Goal: Transaction & Acquisition: Download file/media

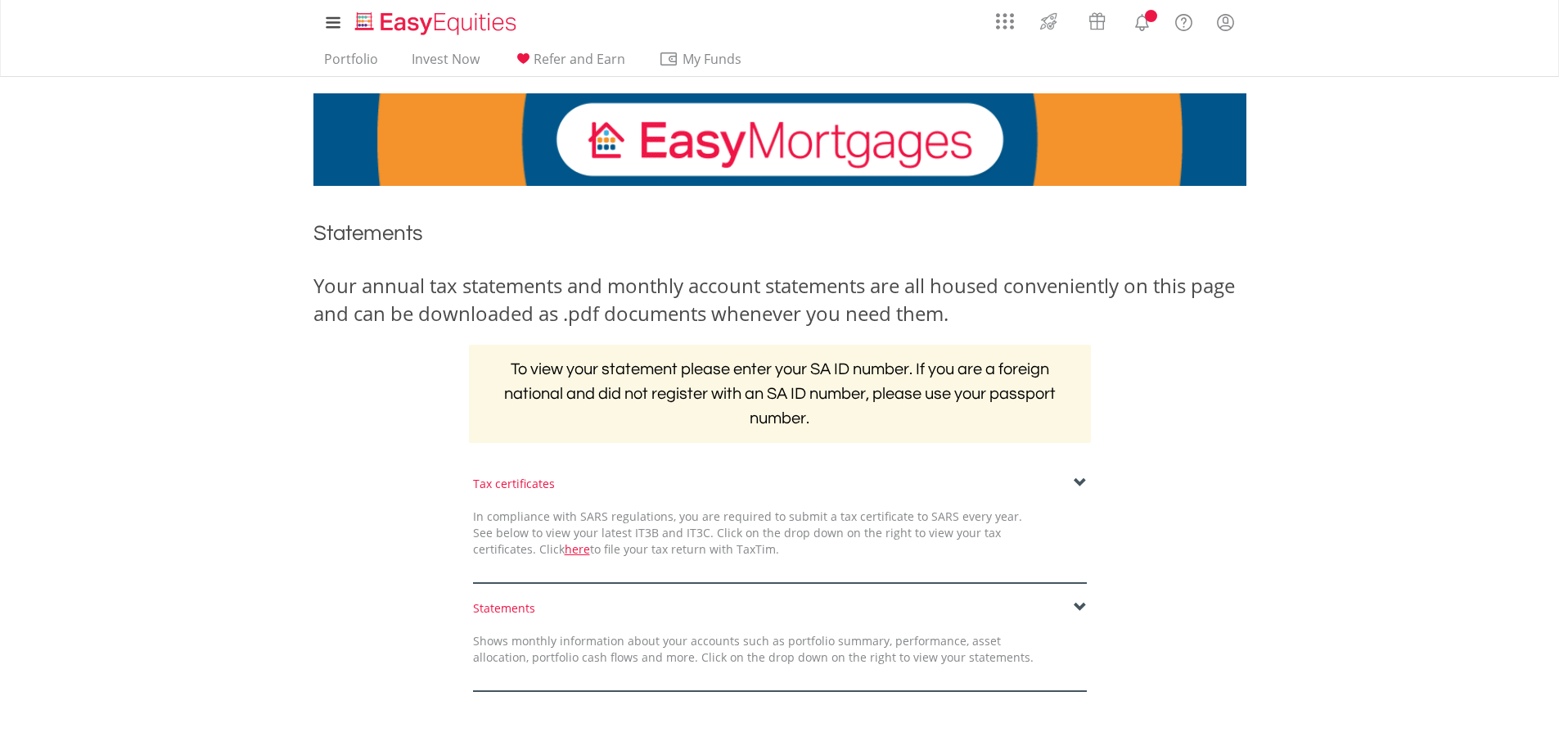
scroll to position [164, 0]
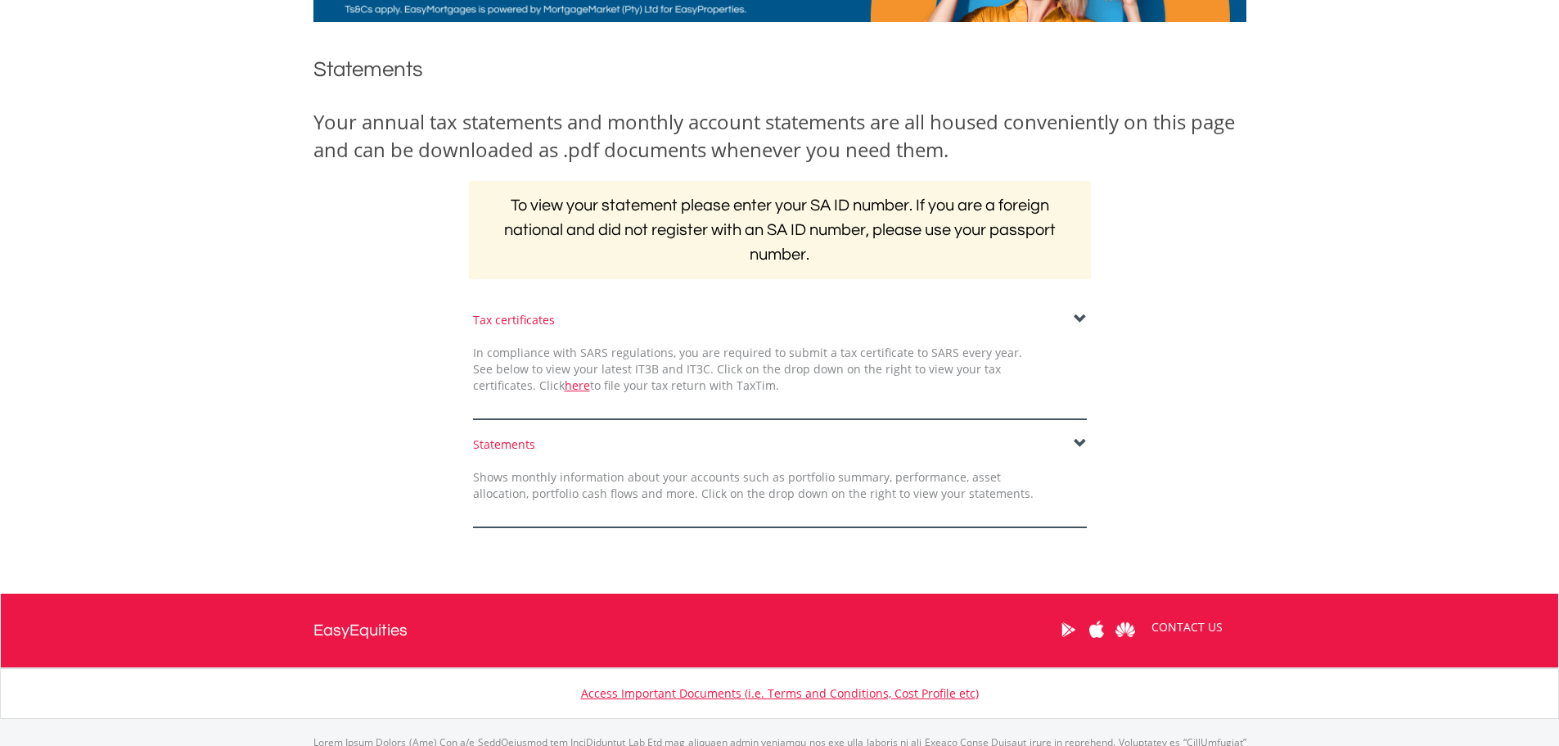
click at [1080, 448] on span at bounding box center [1080, 443] width 13 height 13
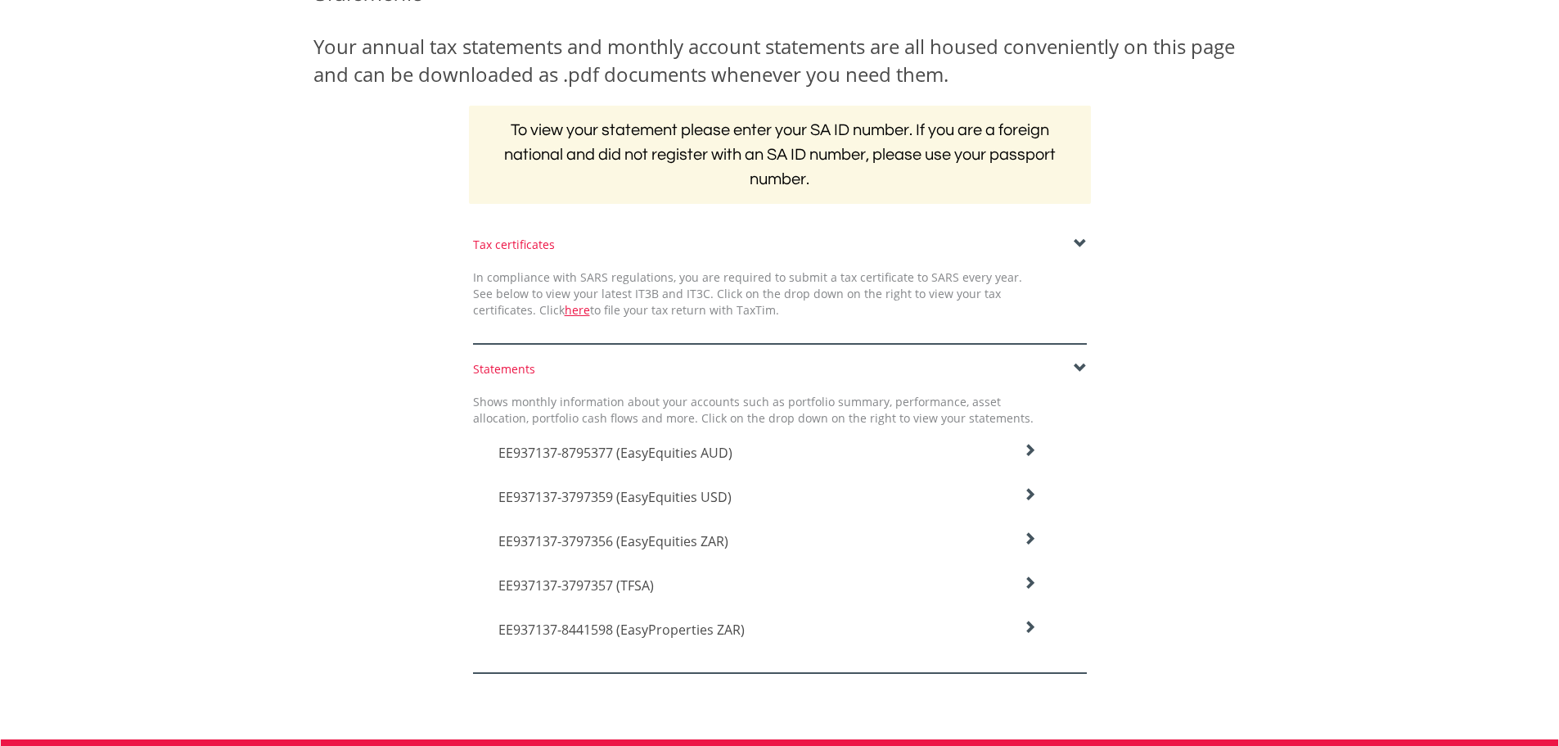
scroll to position [327, 0]
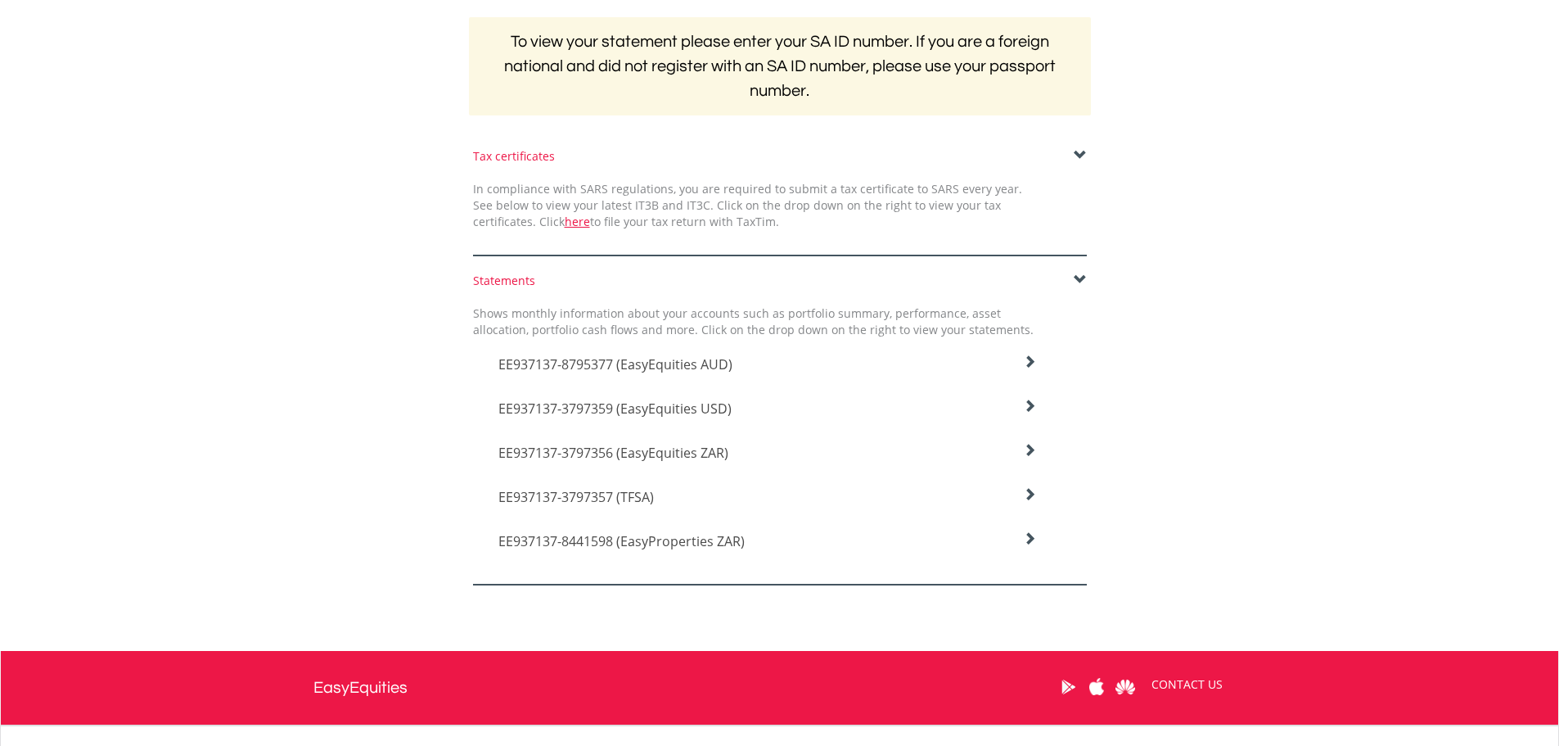
click at [769, 360] on h4 "EE937137-8795377 (EasyEquities AUD)" at bounding box center [767, 364] width 539 height 20
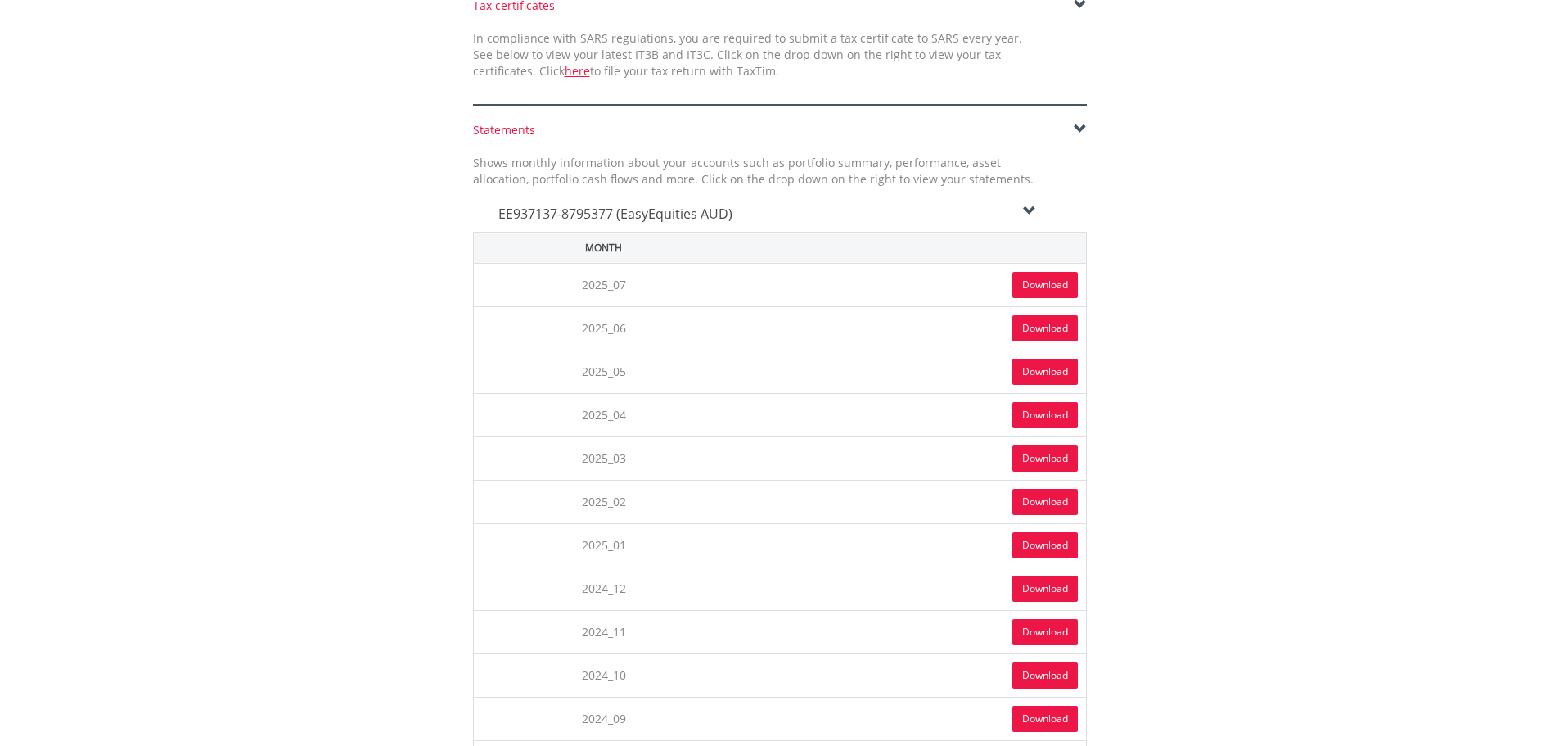
scroll to position [491, 0]
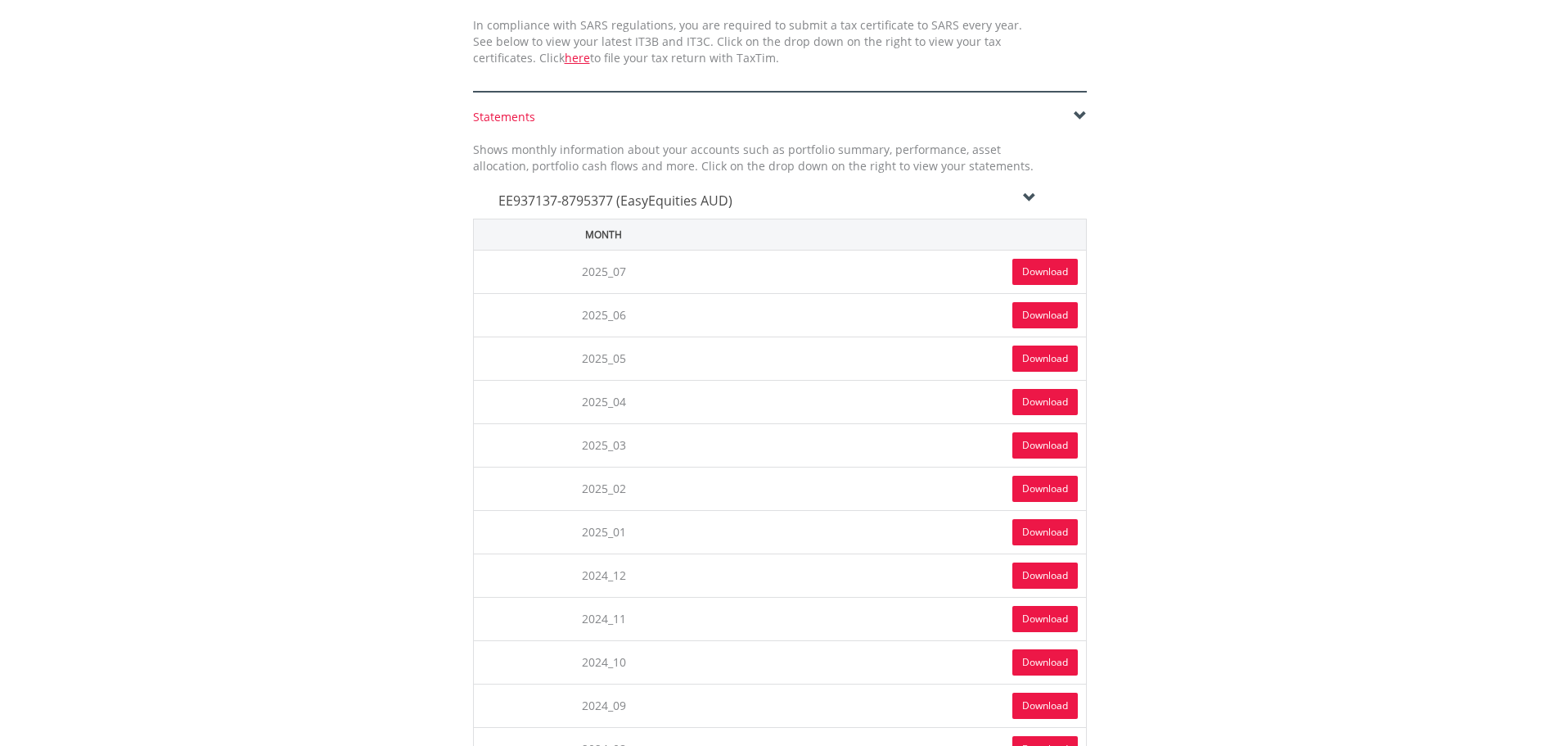
click at [1020, 266] on link "Download" at bounding box center [1044, 272] width 65 height 26
click at [1029, 194] on icon at bounding box center [1029, 198] width 13 height 13
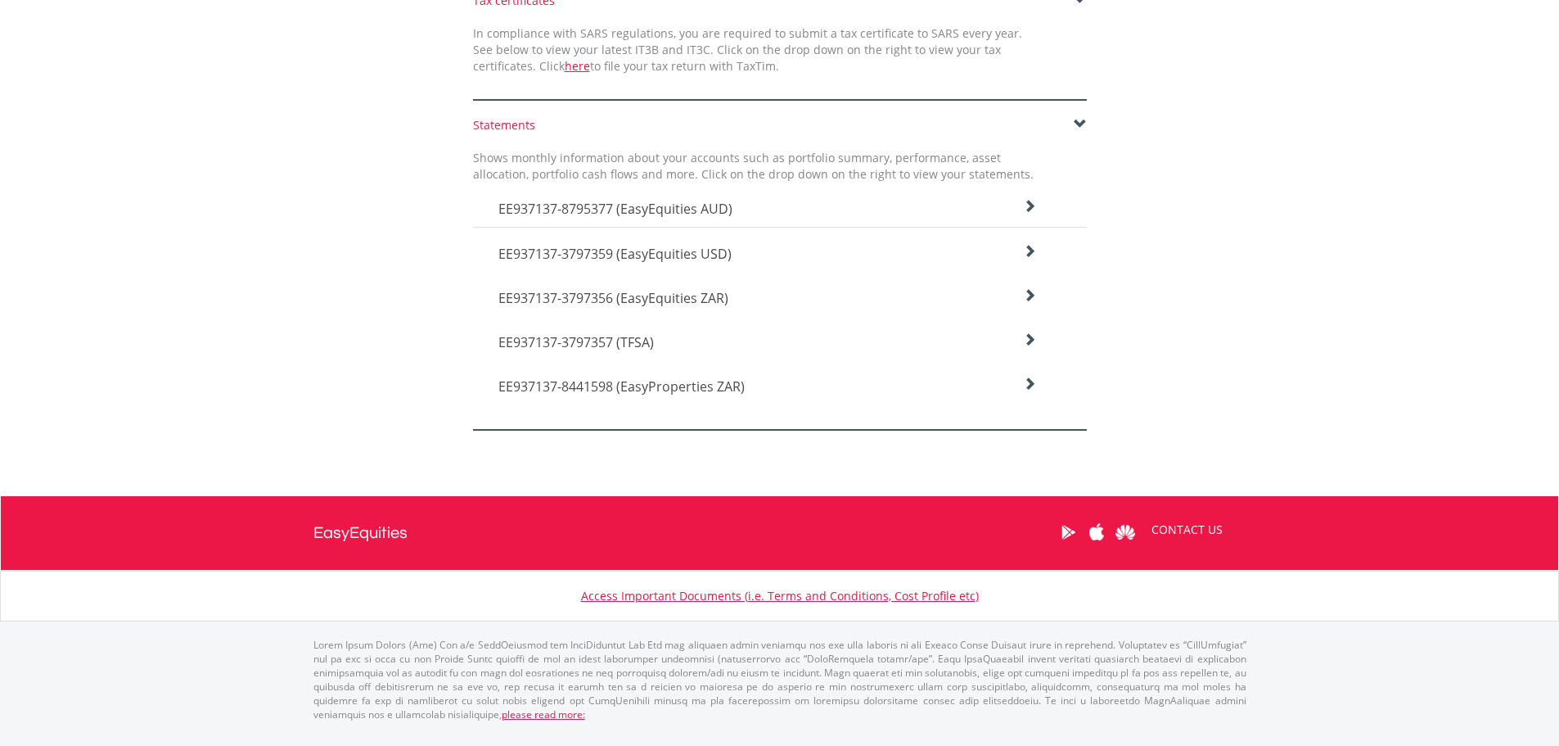
scroll to position [468, 0]
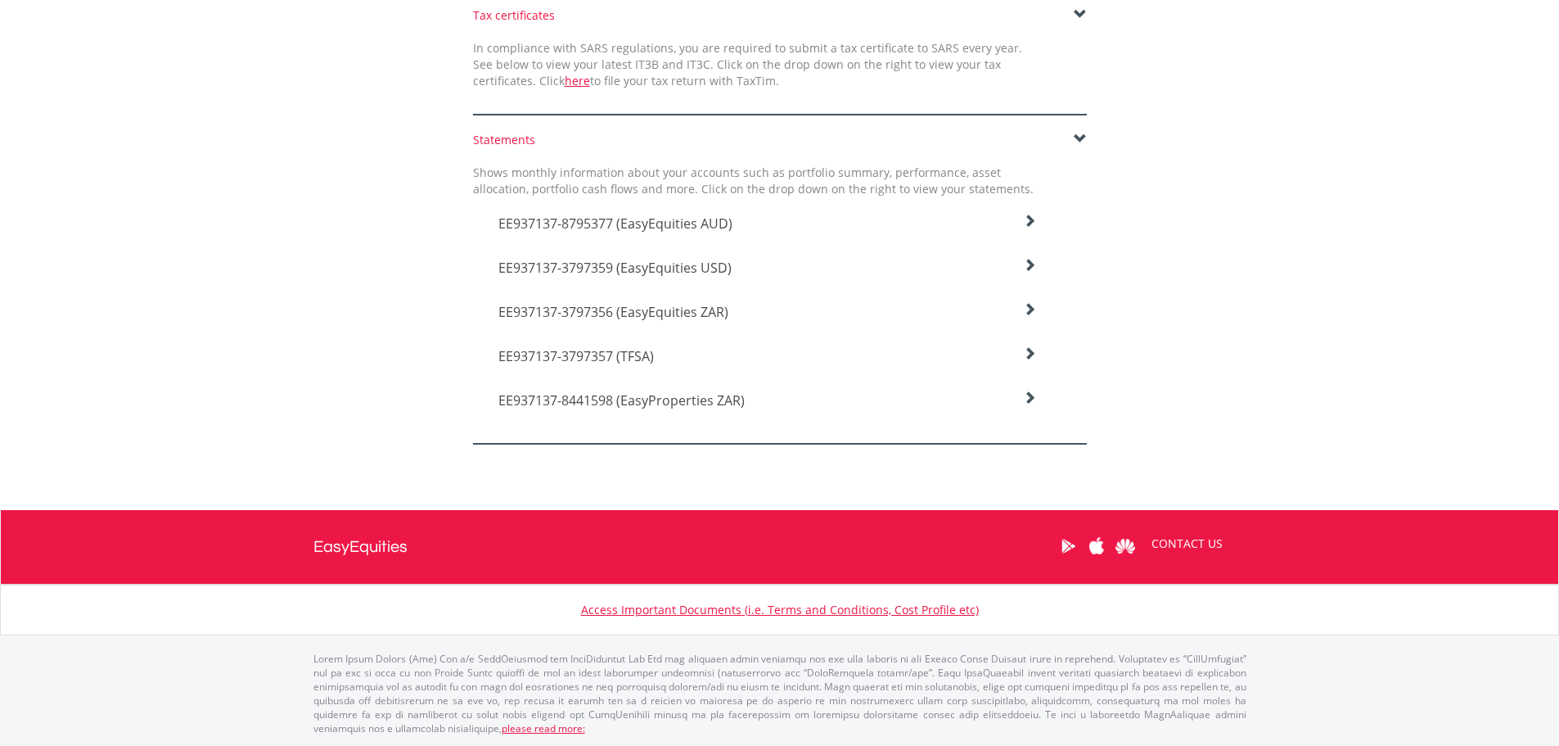
click at [1035, 228] on icon at bounding box center [1029, 220] width 13 height 13
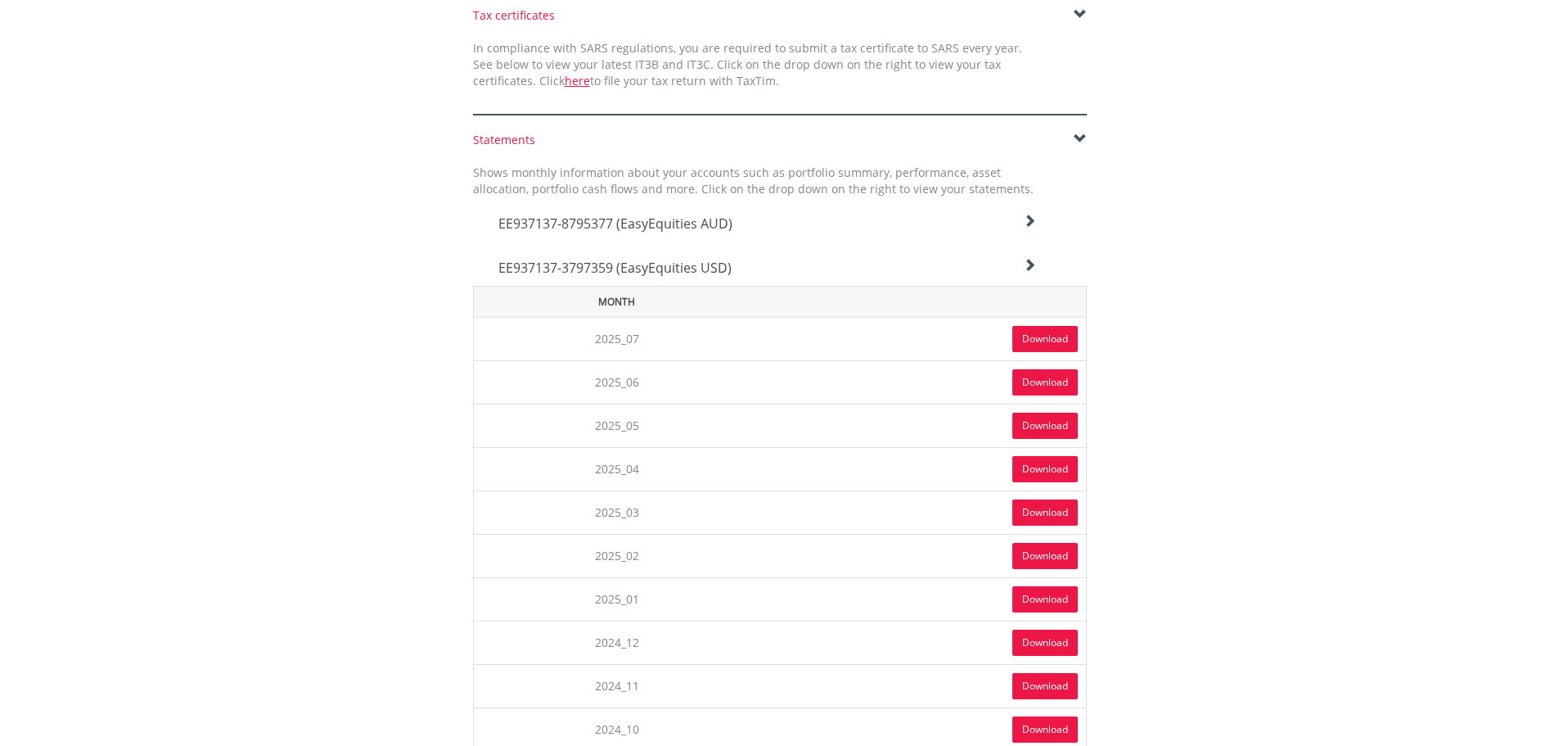
scroll to position [491, 0]
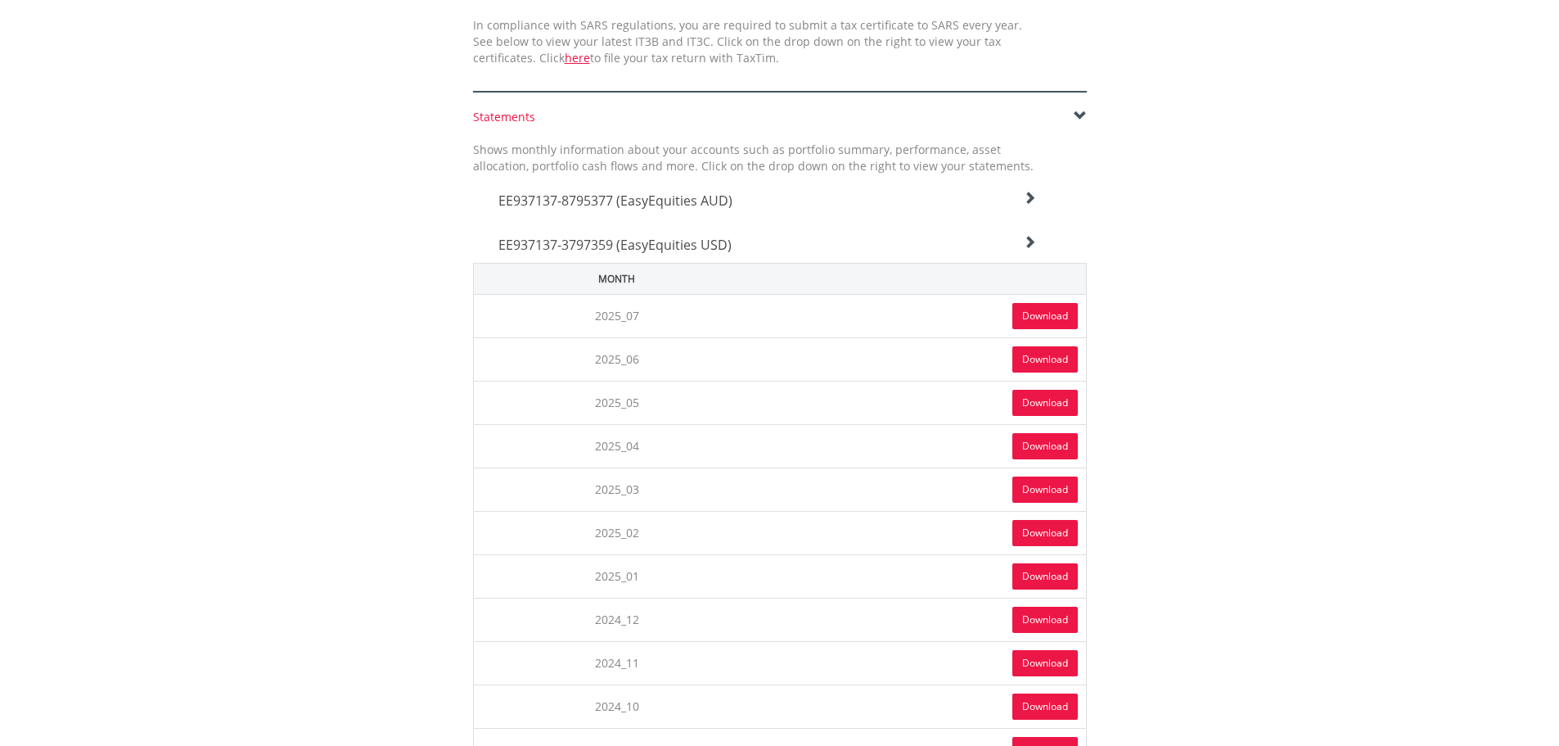
click at [1046, 313] on link "Download" at bounding box center [1044, 316] width 65 height 26
click at [1030, 205] on icon at bounding box center [1029, 198] width 13 height 13
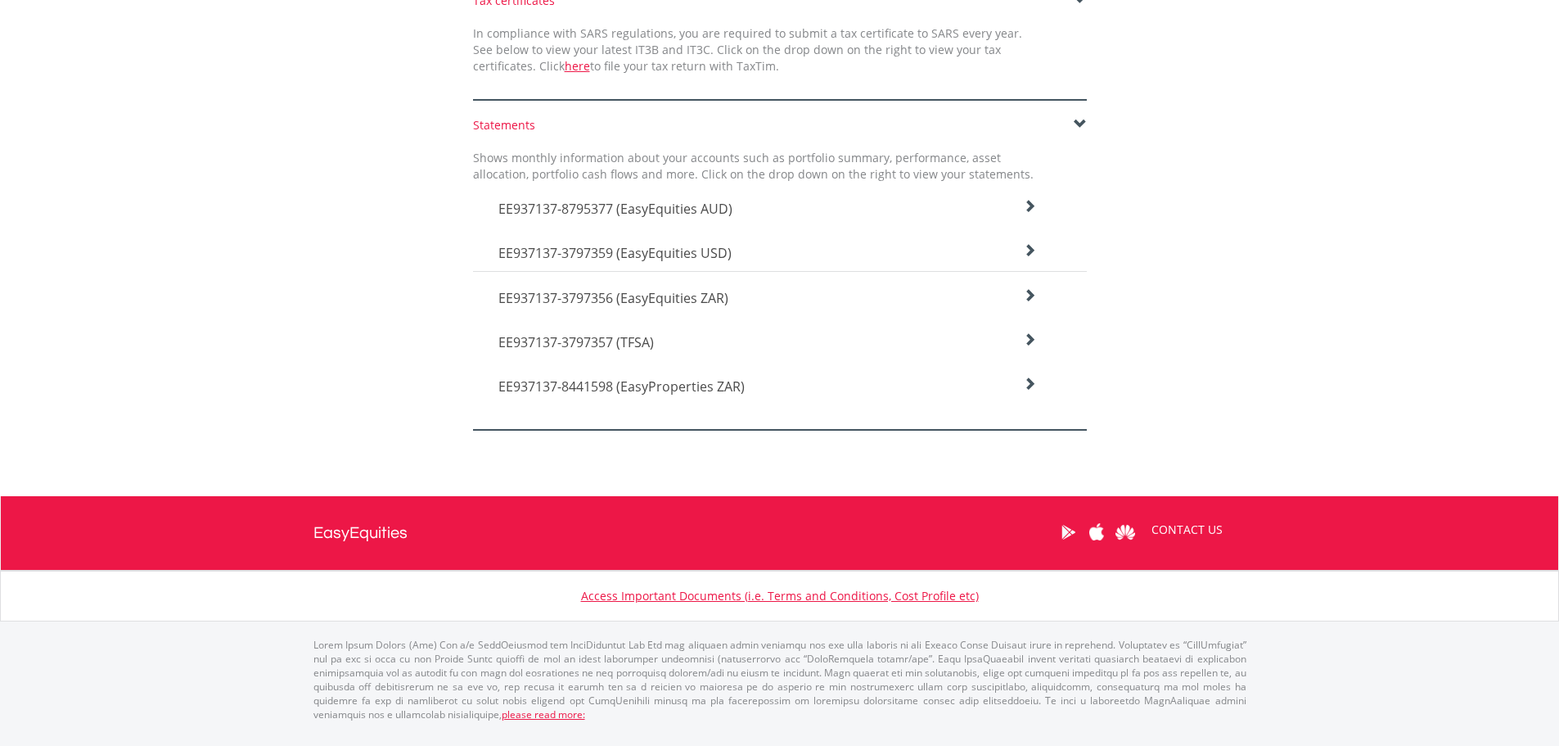
scroll to position [468, 0]
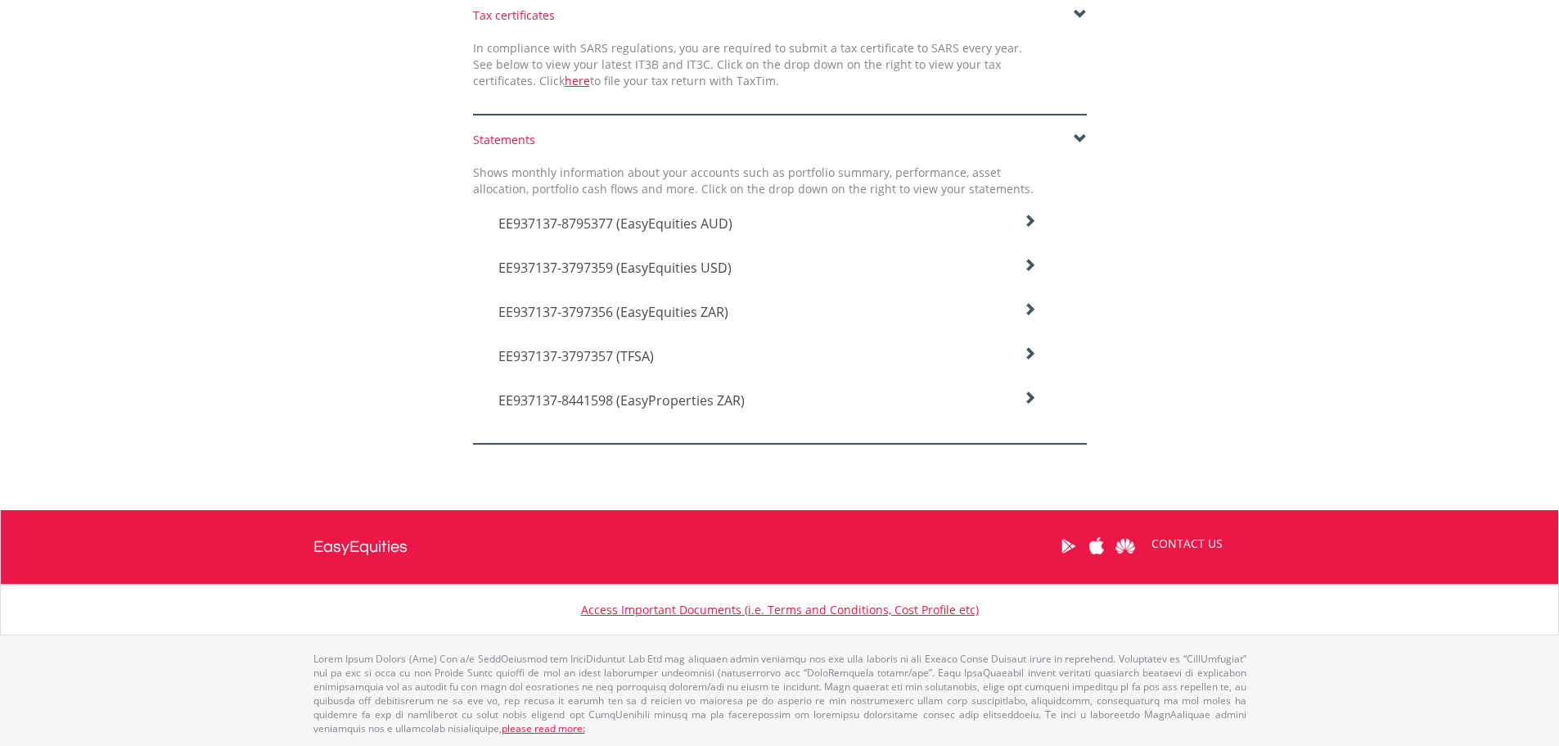
click at [1035, 228] on icon at bounding box center [1029, 220] width 13 height 13
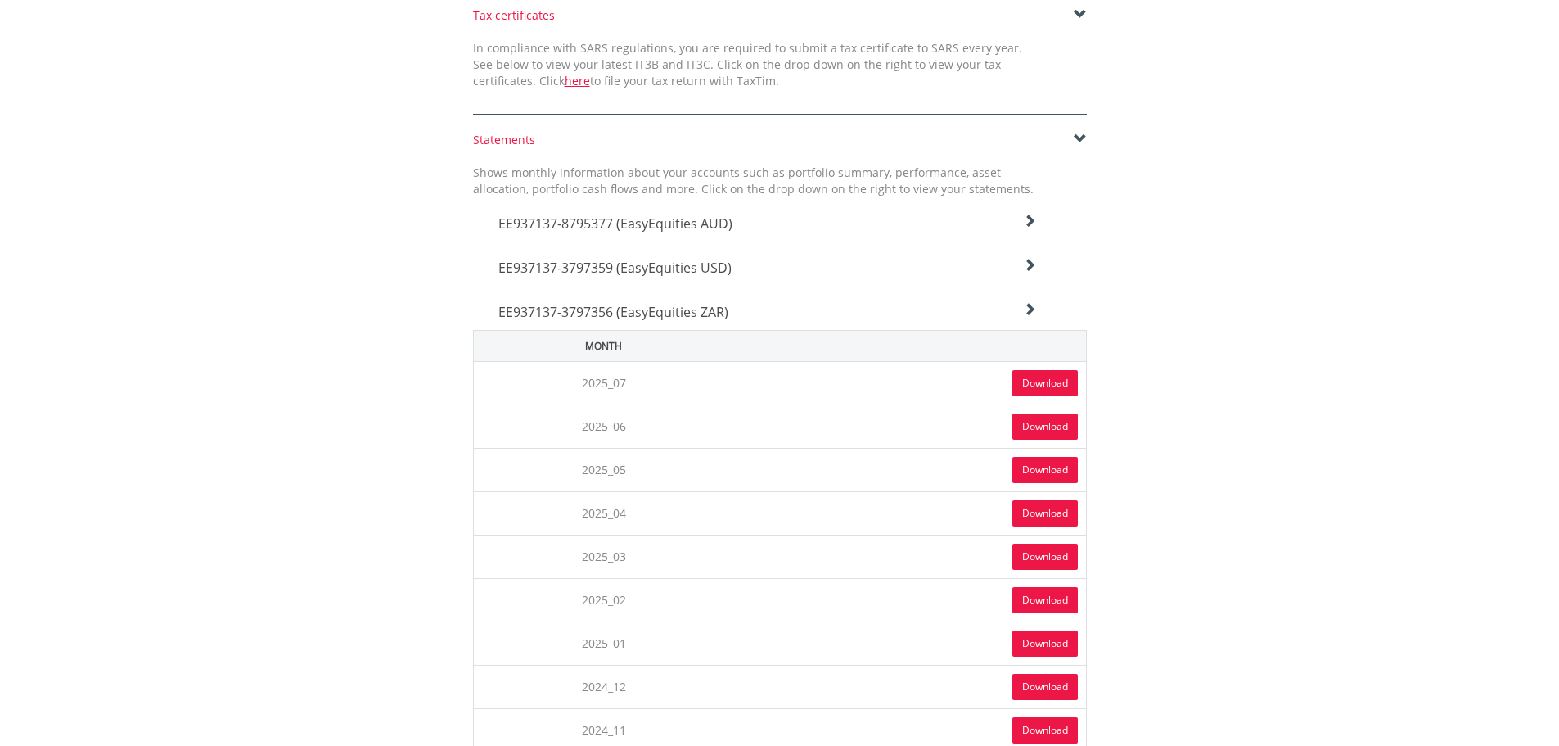
scroll to position [491, 0]
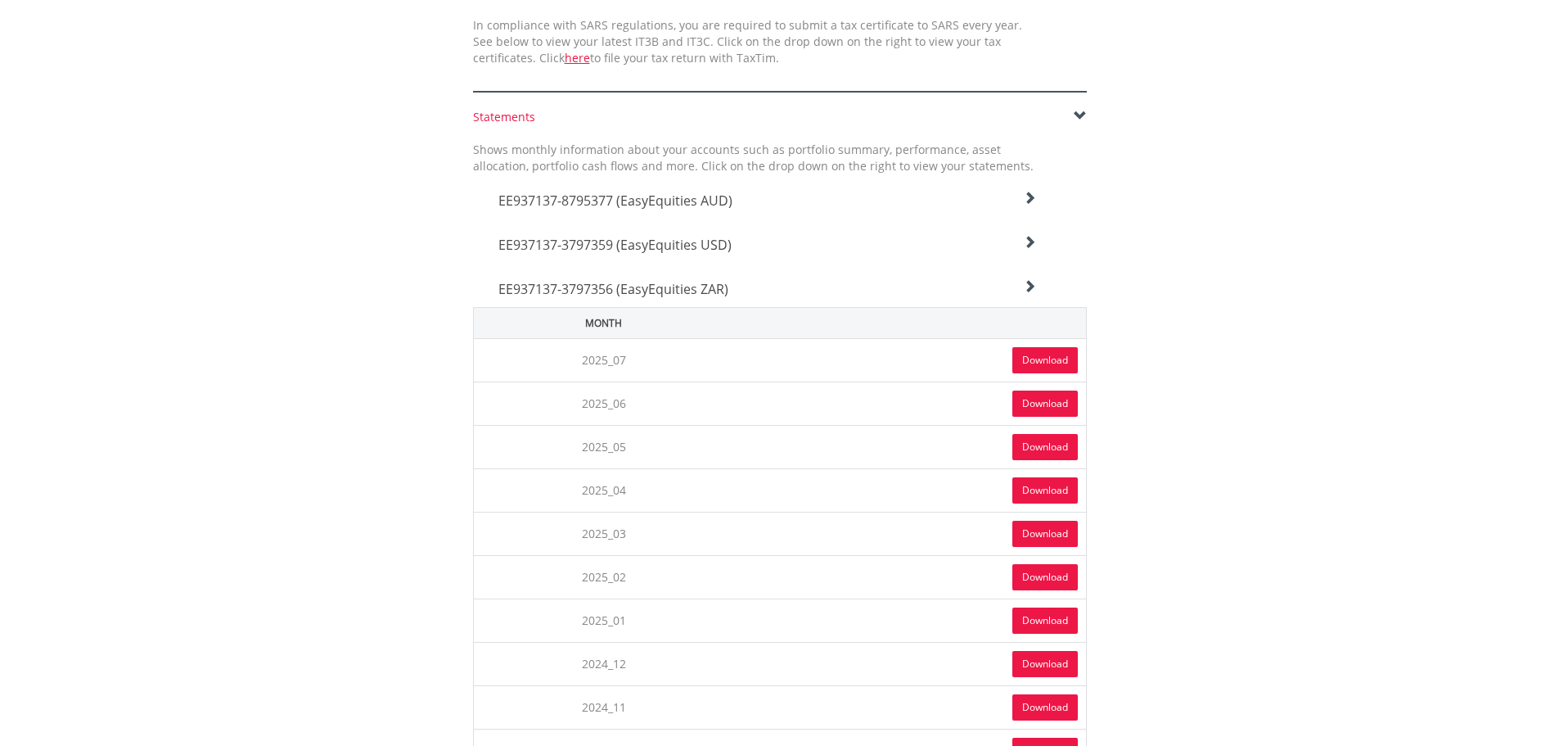
click at [1028, 363] on link "Download" at bounding box center [1044, 360] width 65 height 26
click at [1032, 205] on icon at bounding box center [1029, 198] width 13 height 13
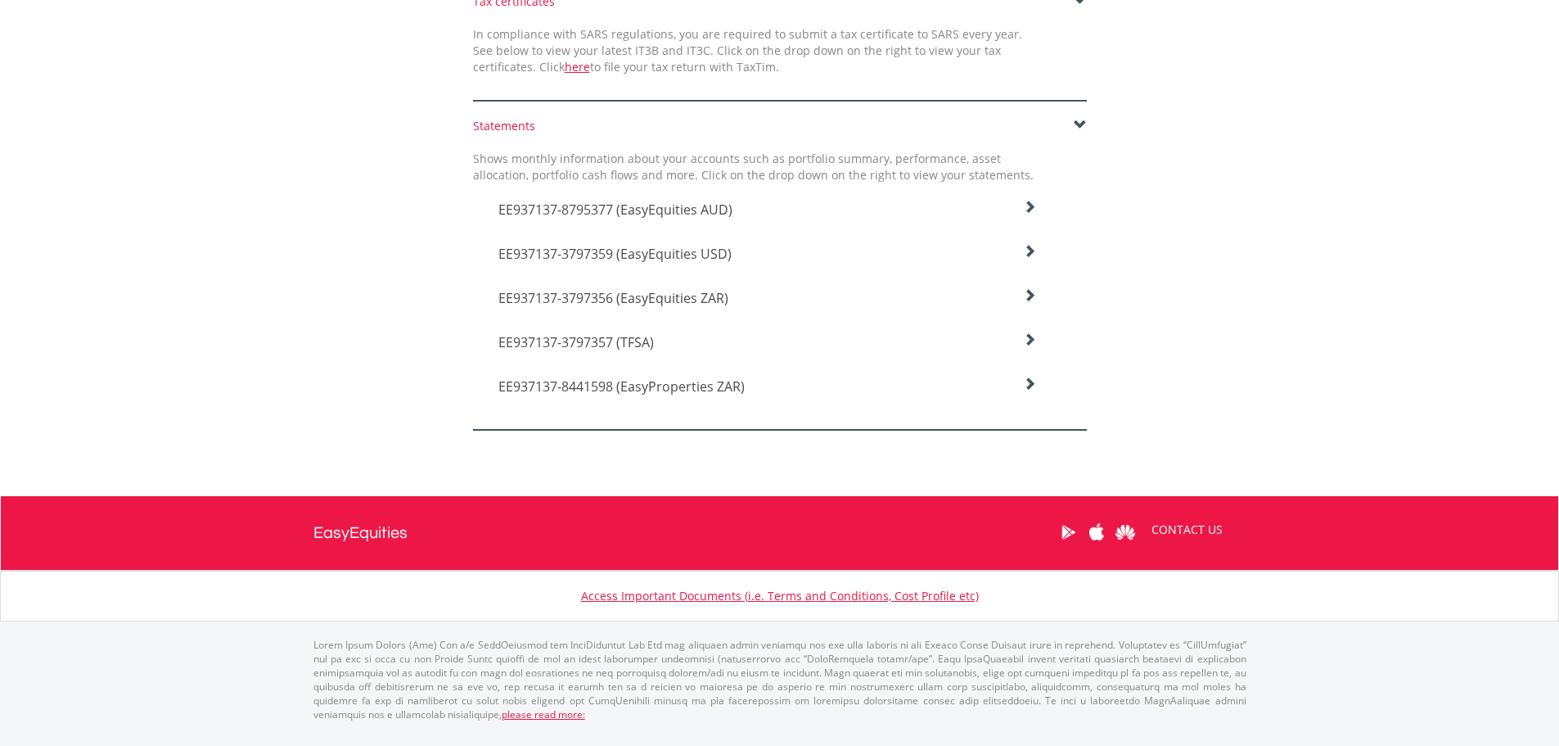
scroll to position [468, 0]
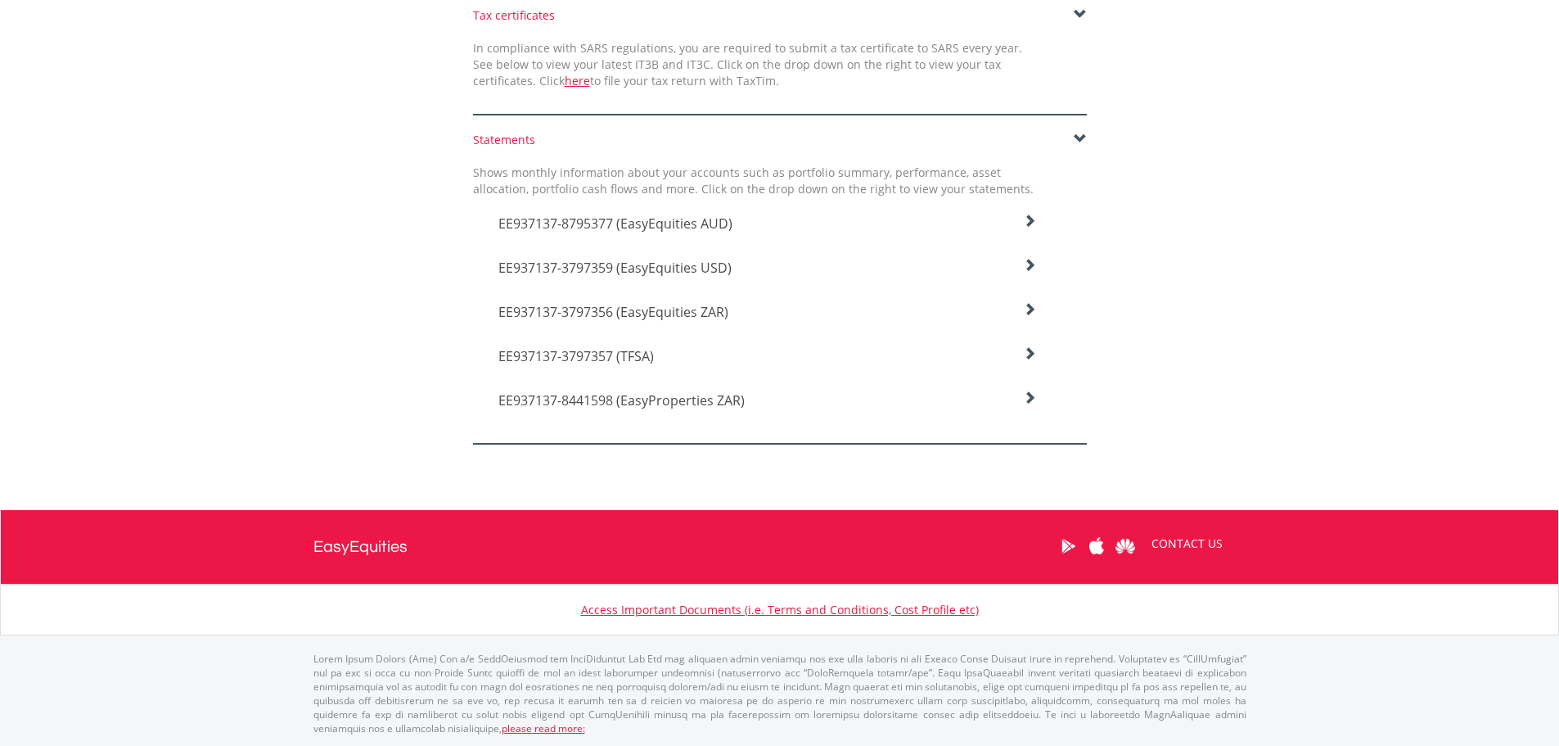
click at [1030, 228] on icon at bounding box center [1029, 220] width 13 height 13
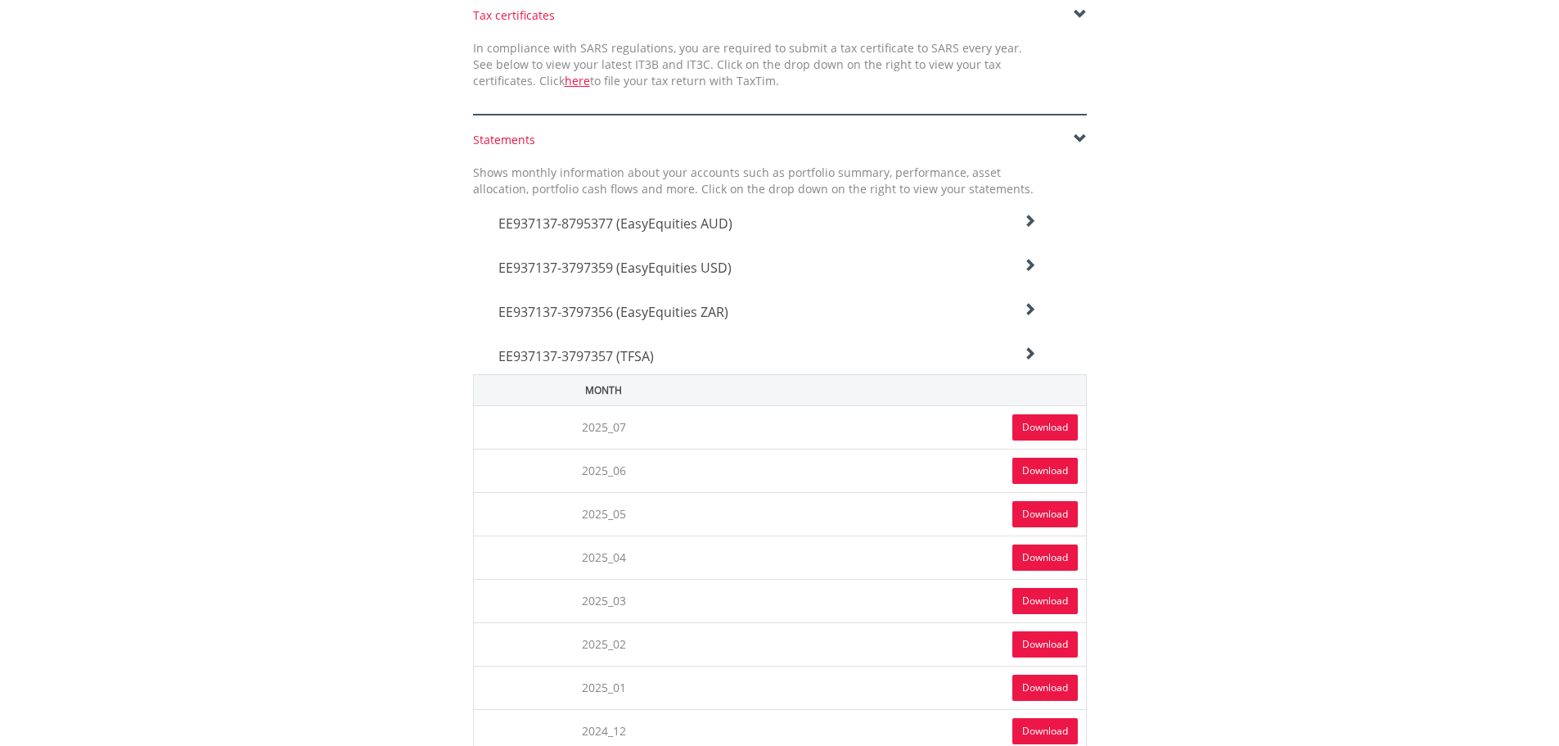
scroll to position [491, 0]
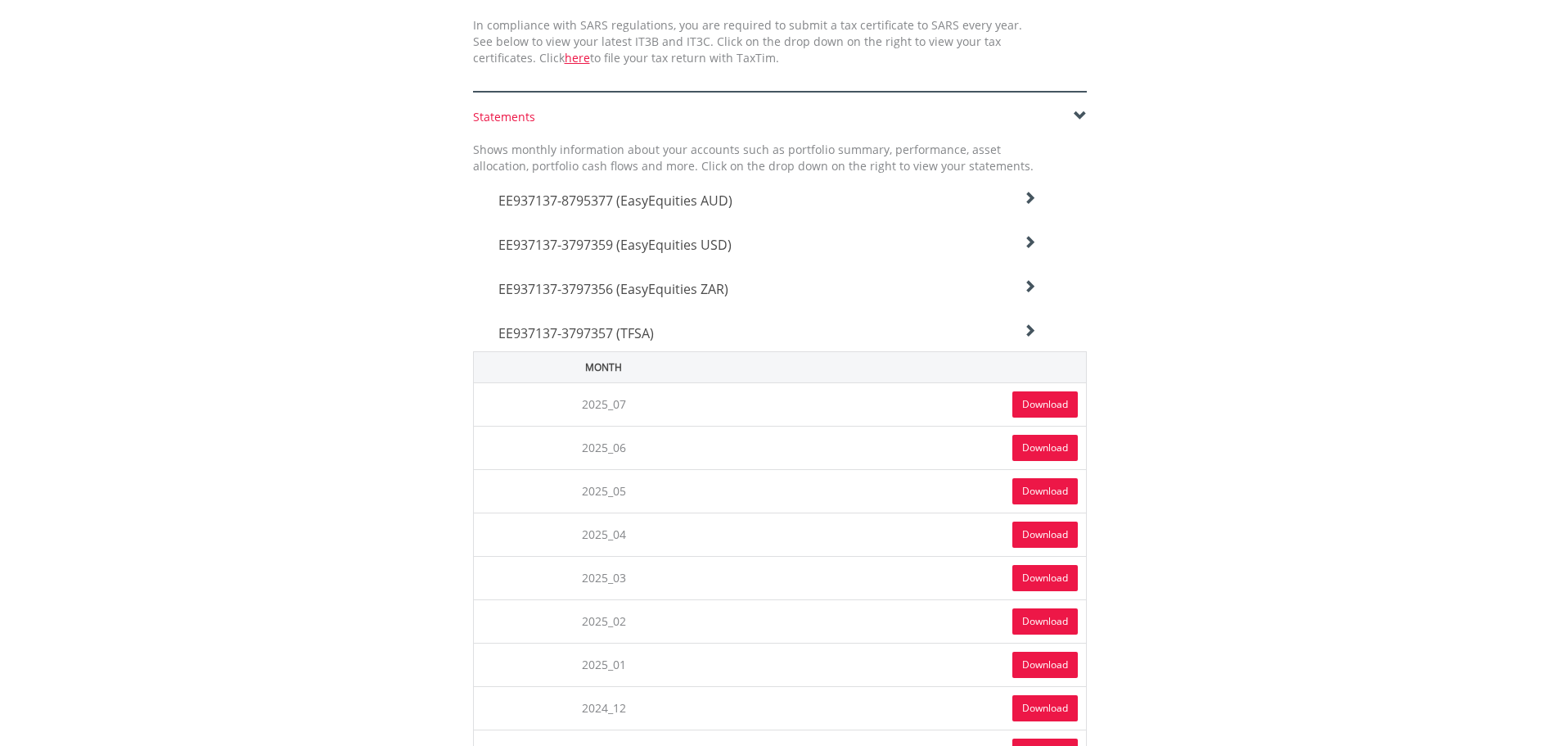
click at [1031, 395] on link "Download" at bounding box center [1044, 404] width 65 height 26
click at [1027, 205] on icon at bounding box center [1029, 198] width 13 height 13
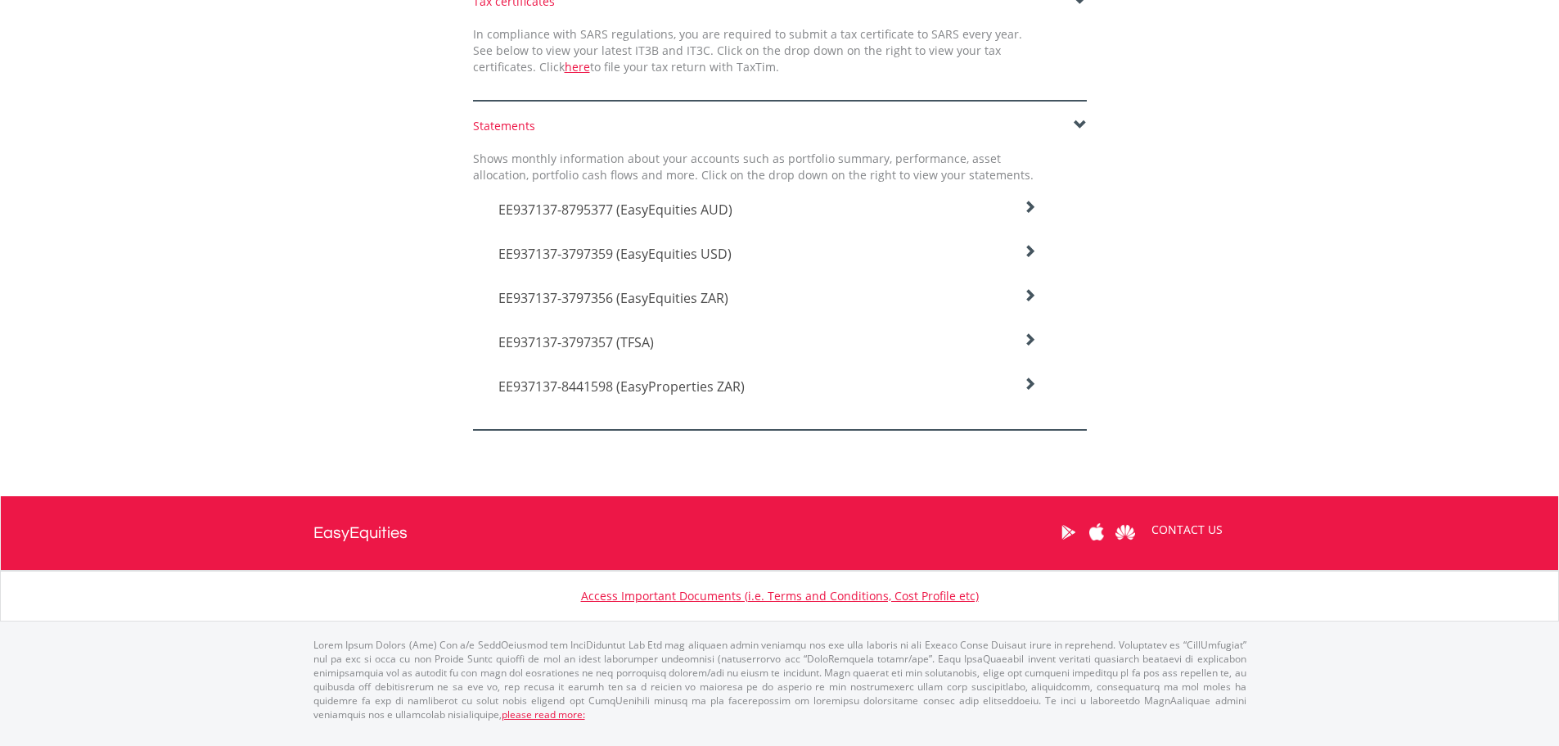
scroll to position [468, 0]
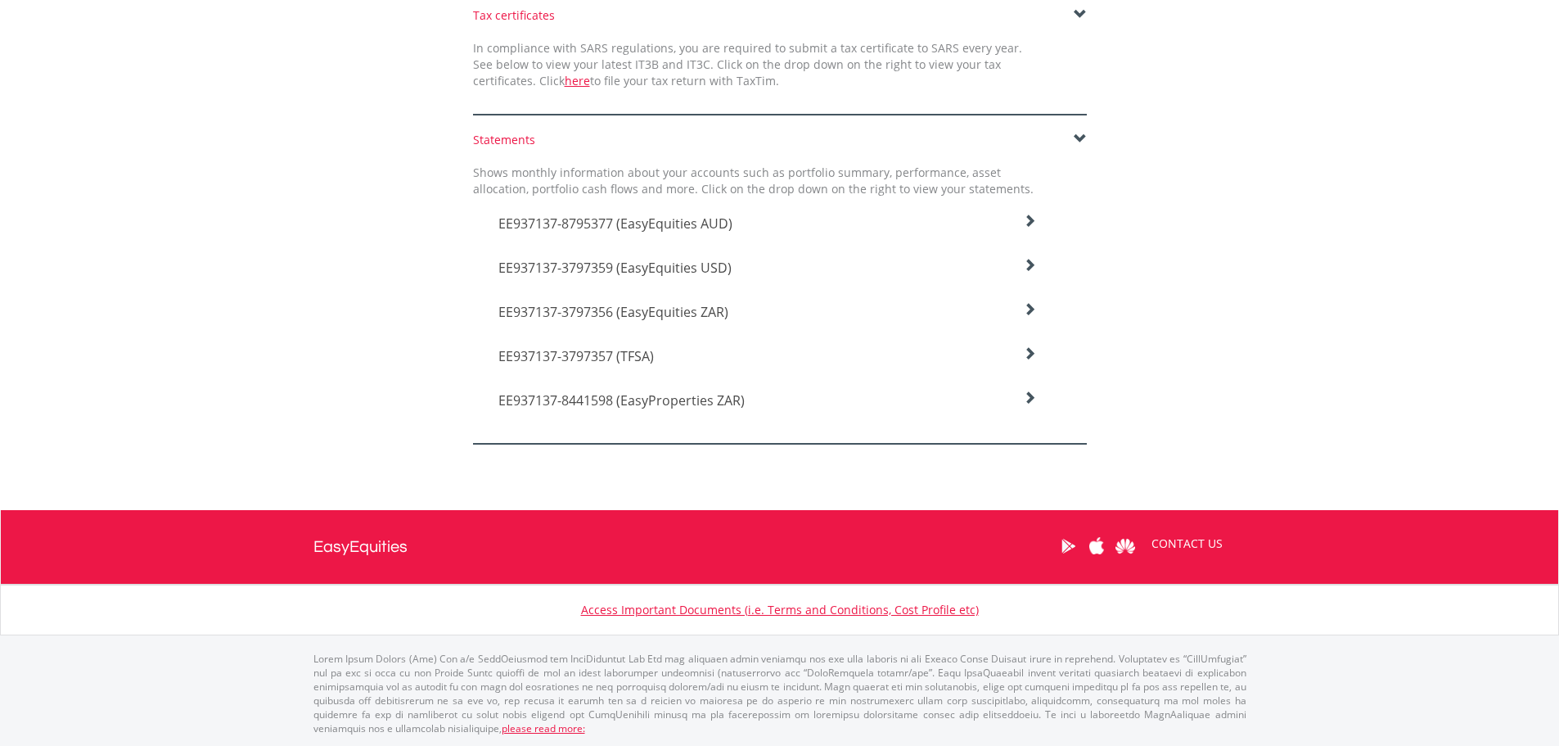
click at [1027, 228] on icon at bounding box center [1029, 220] width 13 height 13
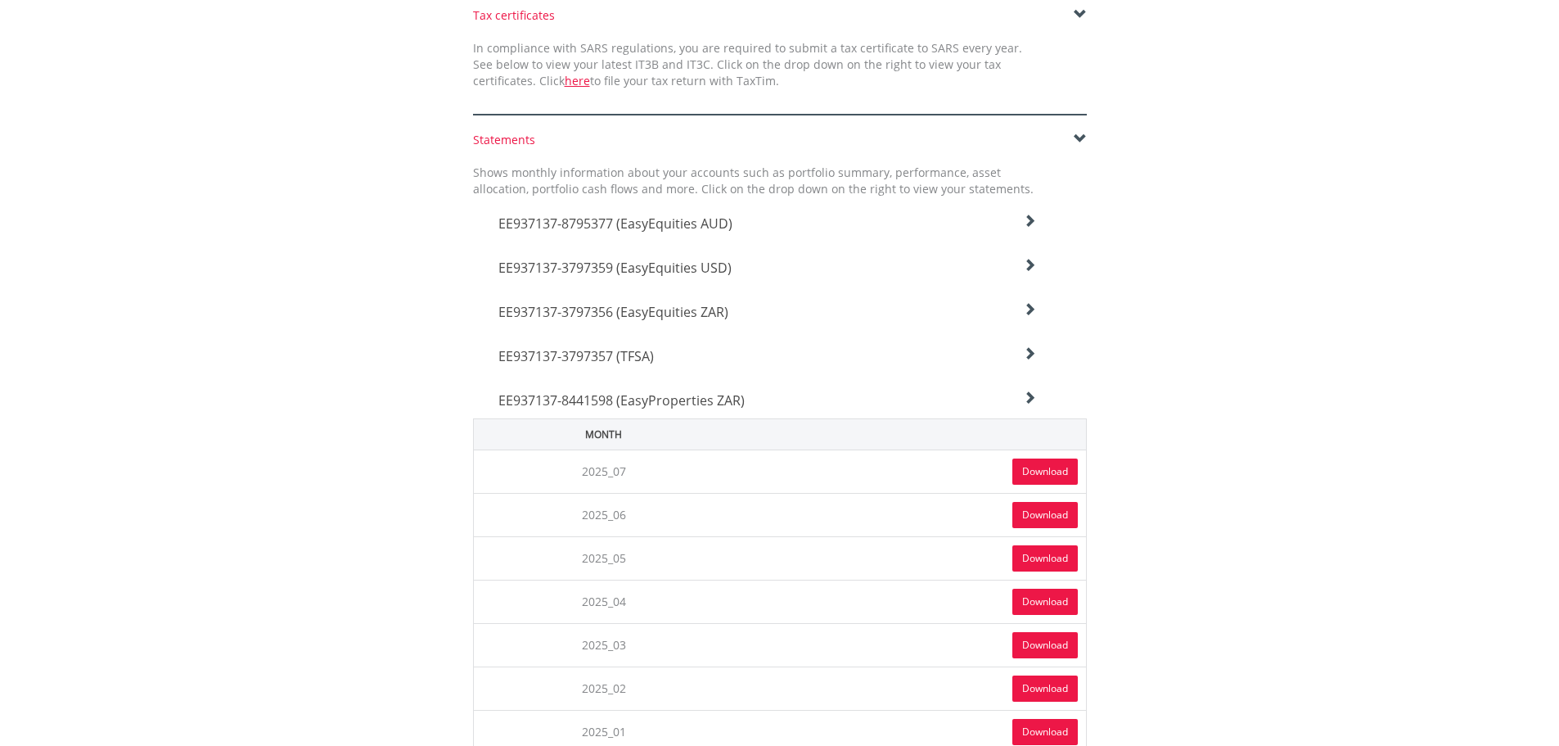
scroll to position [491, 0]
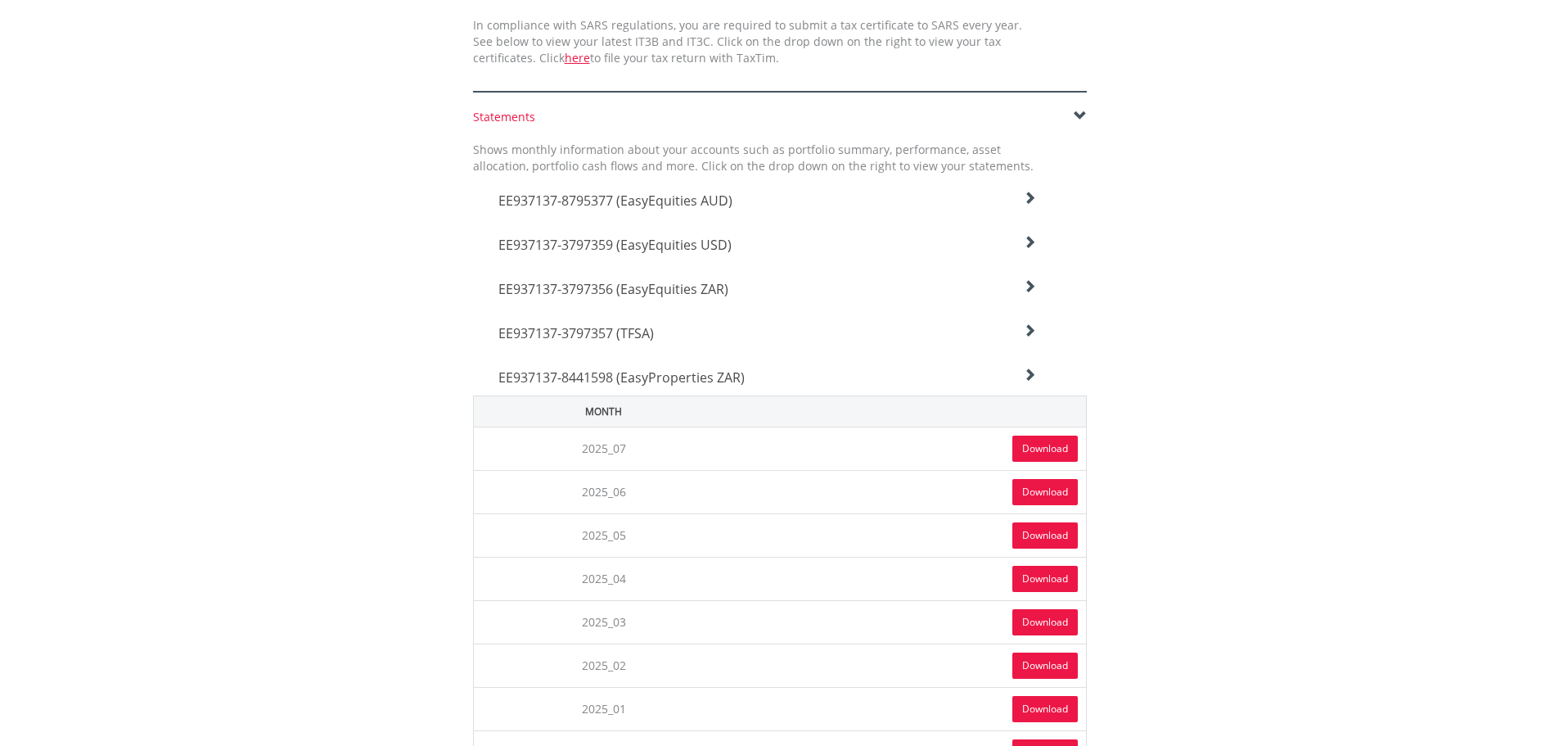
click at [1038, 453] on link "Download" at bounding box center [1044, 448] width 65 height 26
click at [560, 210] on span "EE937137-8441598 (EasyProperties ZAR)" at bounding box center [615, 201] width 234 height 18
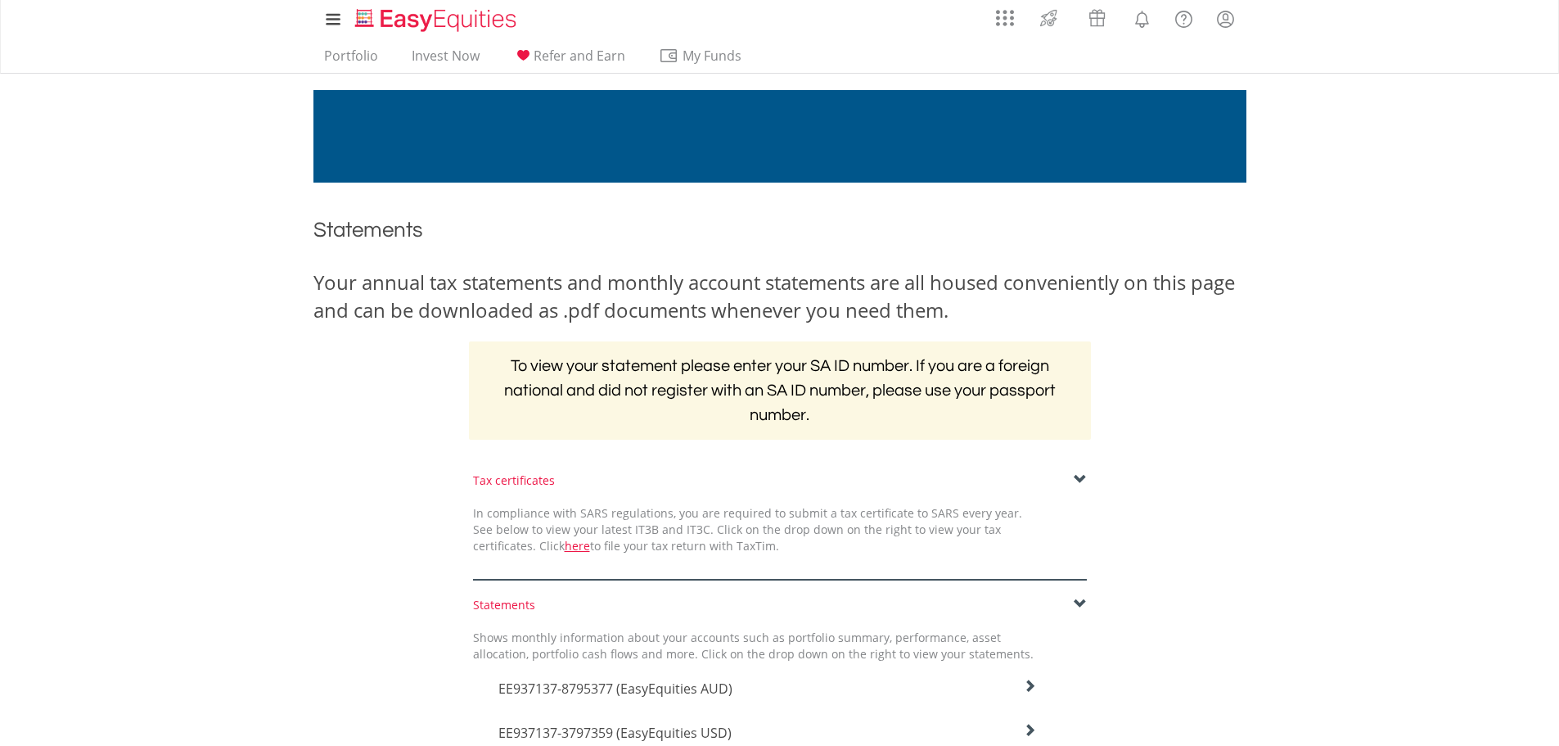
scroll to position [0, 0]
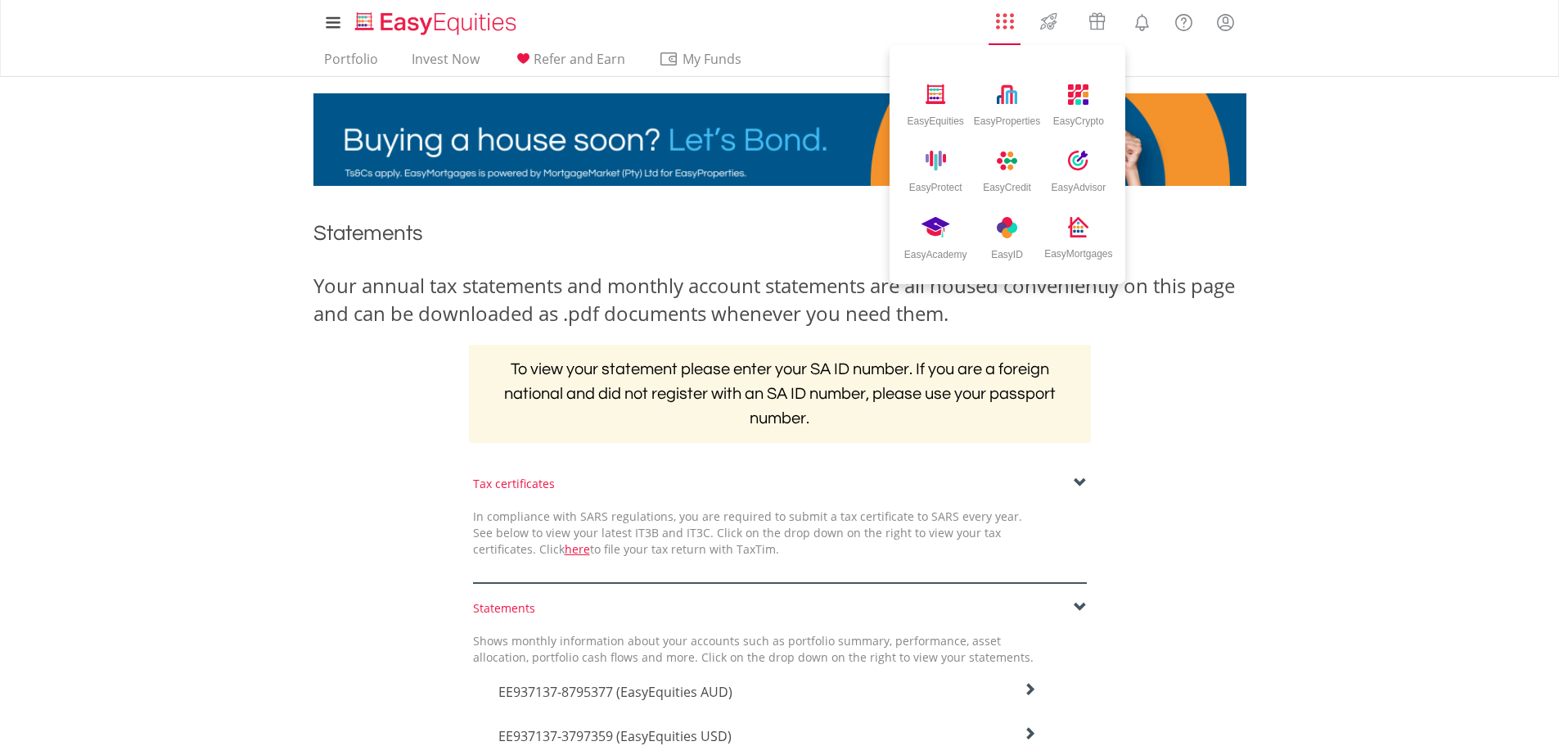
click at [1015, 11] on link "AppsGrid" at bounding box center [1004, 17] width 39 height 26
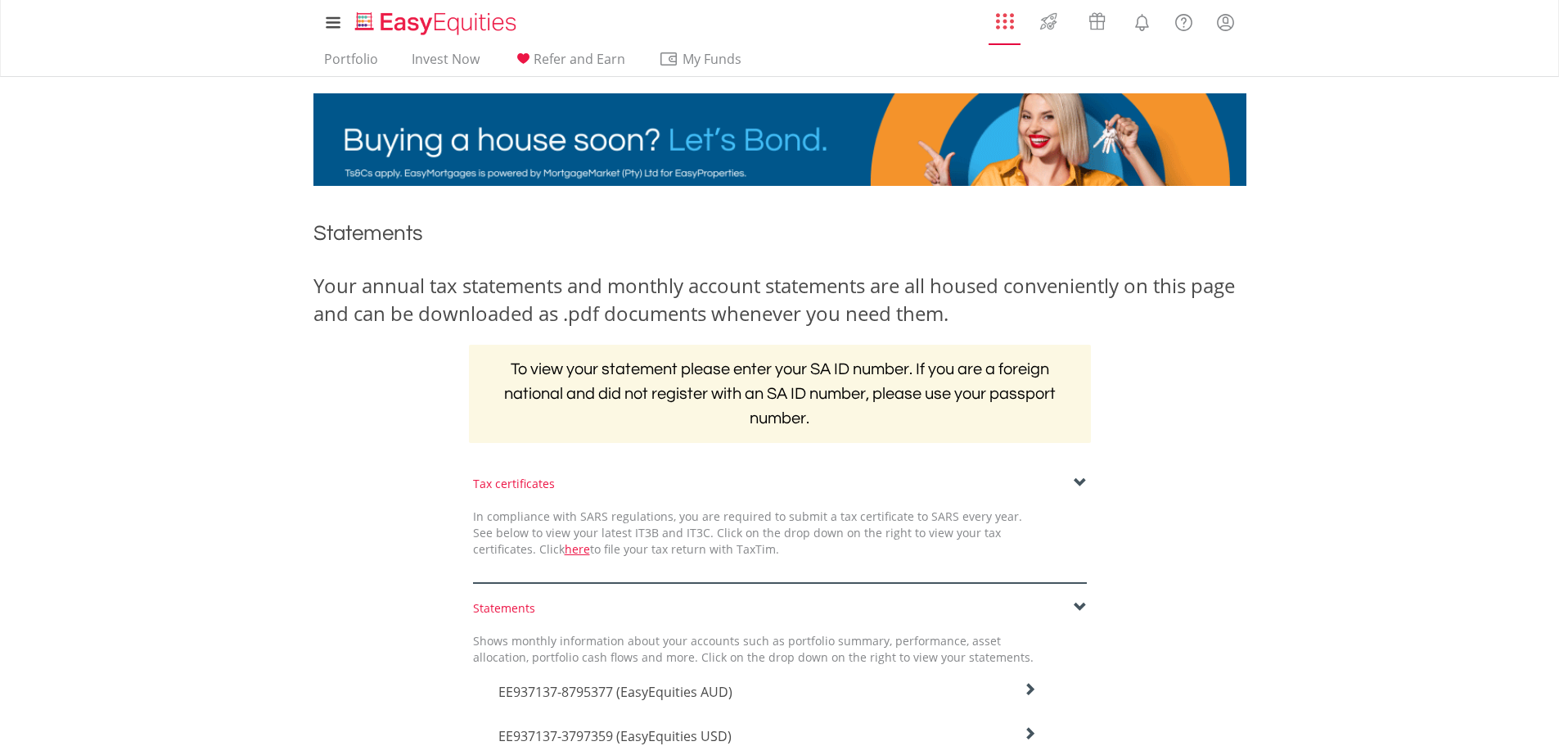
click at [1009, 14] on img "AppsGrid" at bounding box center [1005, 21] width 18 height 18
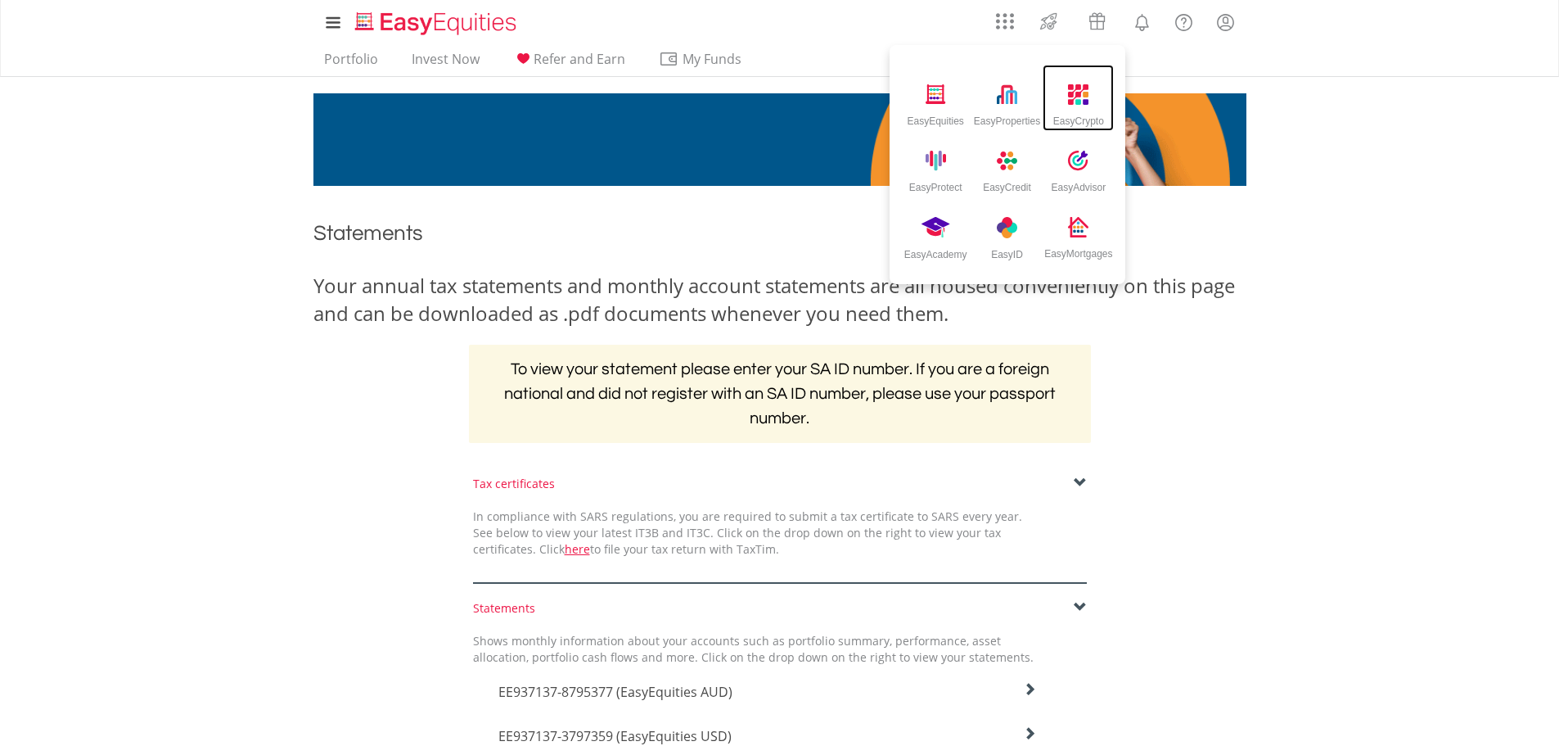
click at [1079, 96] on img at bounding box center [1078, 94] width 20 height 20
